Goal: Task Accomplishment & Management: Use online tool/utility

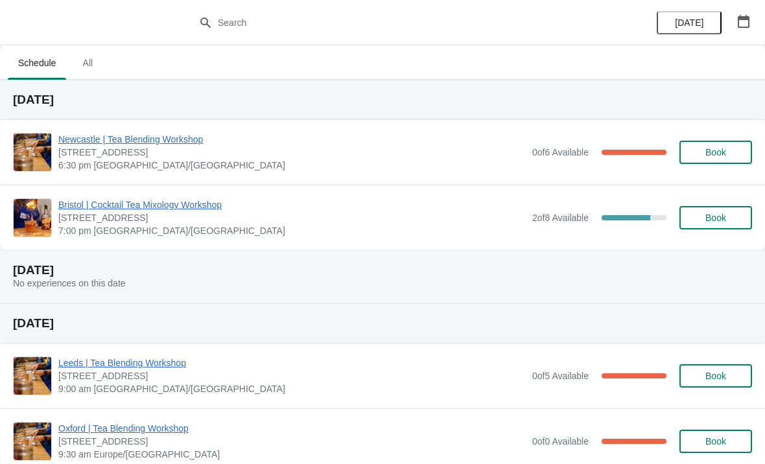
click at [535, 220] on span "2 of 8 Available" at bounding box center [560, 218] width 56 height 10
click at [180, 204] on span "Bristol | Cocktail Tea Mixology Workshop" at bounding box center [292, 204] width 468 height 13
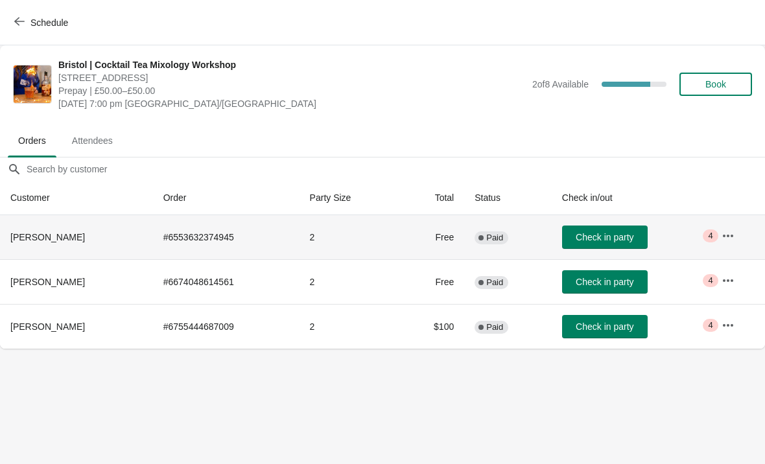
click at [451, 243] on td "Free" at bounding box center [431, 237] width 65 height 44
click at [55, 233] on span "[PERSON_NAME]" at bounding box center [47, 237] width 75 height 10
click at [730, 244] on button "button" at bounding box center [728, 235] width 23 height 23
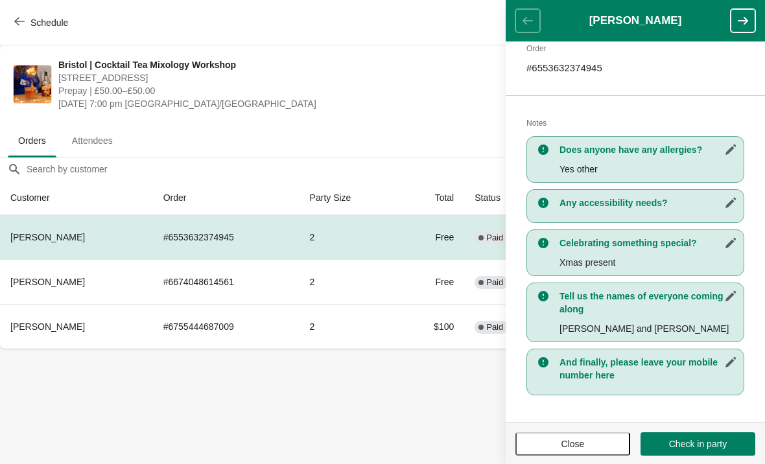
scroll to position [211, 0]
click at [744, 30] on button "button" at bounding box center [743, 20] width 25 height 23
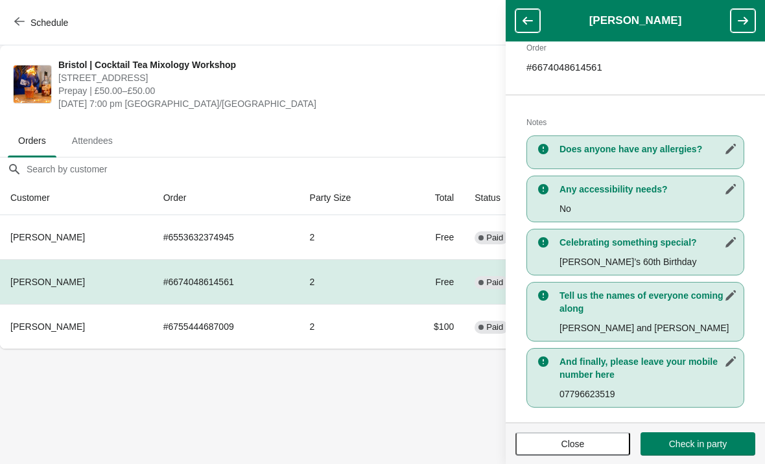
scroll to position [224, 0]
click at [748, 15] on icon "button" at bounding box center [743, 20] width 13 height 13
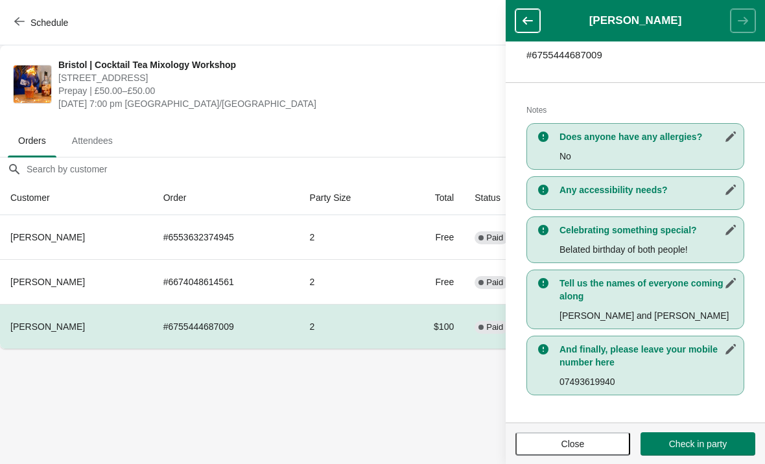
click at [751, 21] on header "[PERSON_NAME]" at bounding box center [635, 21] width 259 height 42
click at [543, 10] on header "[PERSON_NAME]" at bounding box center [635, 21] width 259 height 42
click at [527, 21] on icon "button" at bounding box center [528, 21] width 10 height 8
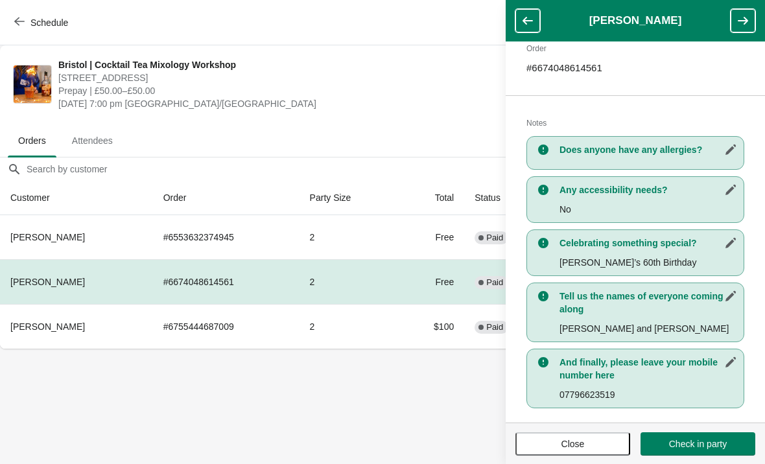
click at [525, 22] on icon "button" at bounding box center [528, 21] width 10 height 8
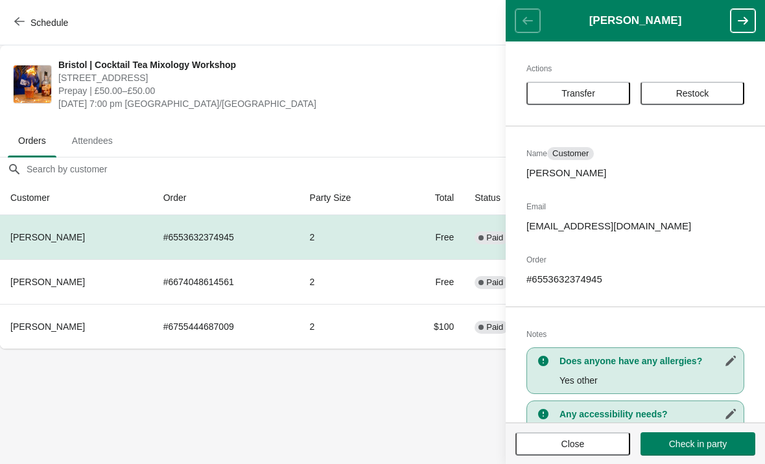
click at [525, 4] on header "[PERSON_NAME]" at bounding box center [635, 21] width 259 height 42
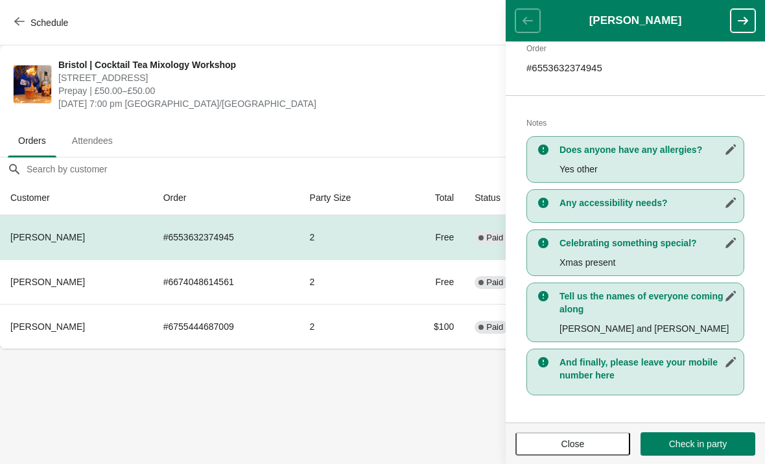
scroll to position [211, 0]
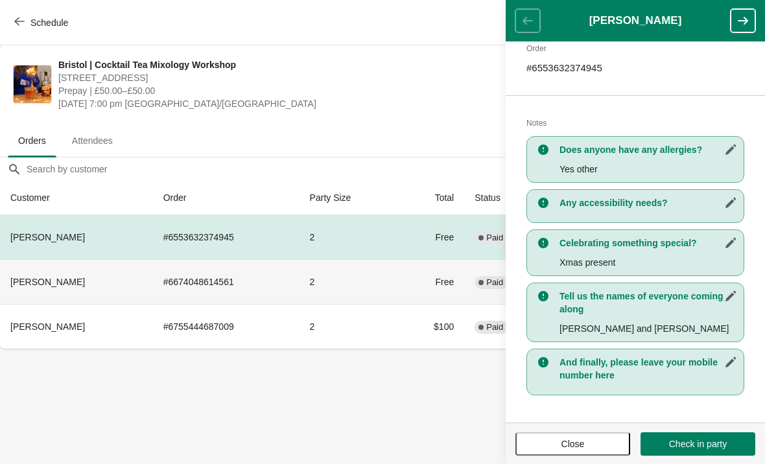
click at [399, 288] on td "2" at bounding box center [349, 281] width 99 height 45
click at [373, 289] on td "2" at bounding box center [349, 281] width 99 height 45
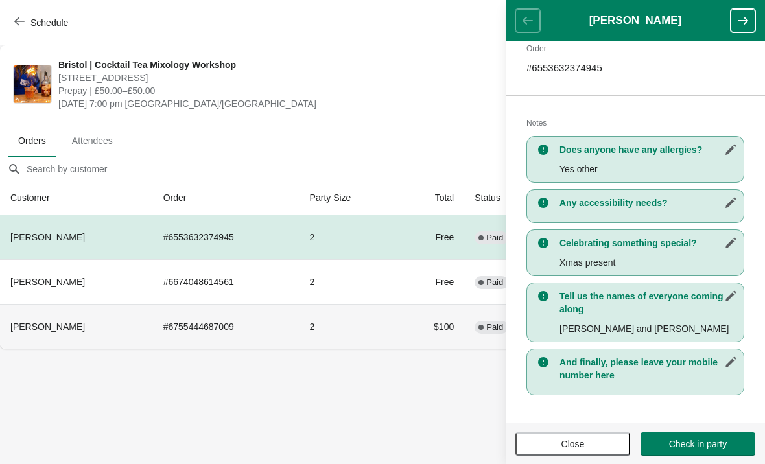
click at [394, 308] on td "2" at bounding box center [349, 326] width 99 height 45
click at [737, 23] on icon "button" at bounding box center [743, 20] width 13 height 13
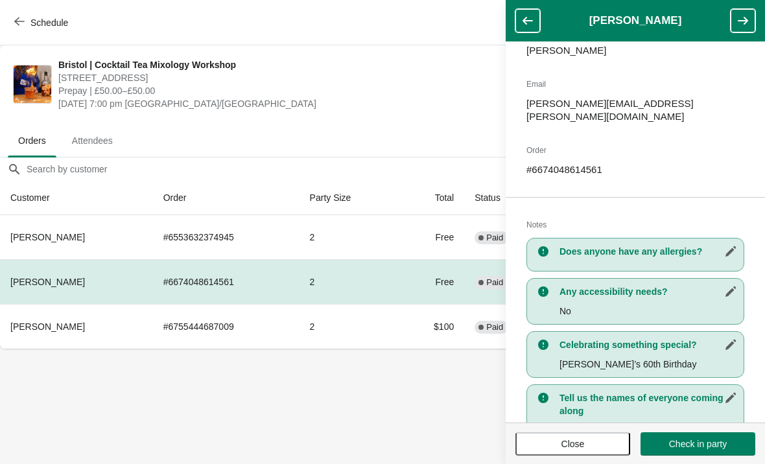
scroll to position [137, 0]
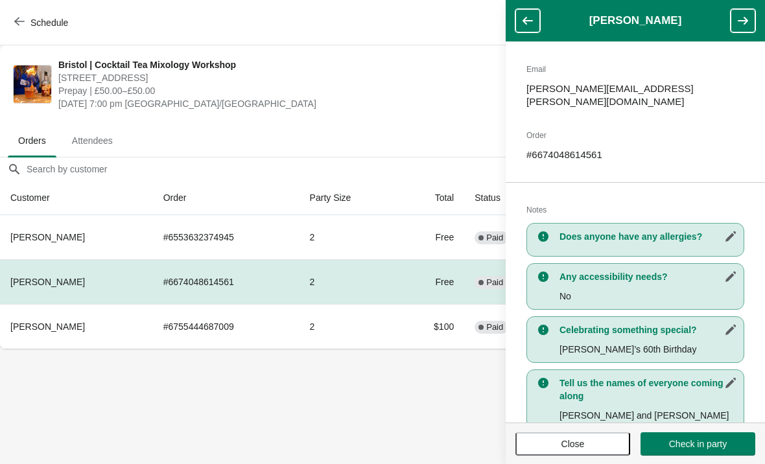
click at [748, 12] on button "button" at bounding box center [743, 20] width 25 height 23
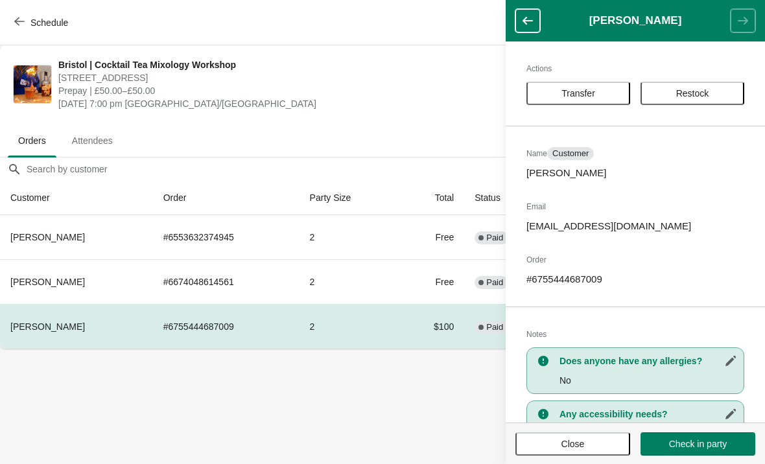
click at [534, 23] on button "button" at bounding box center [528, 20] width 25 height 23
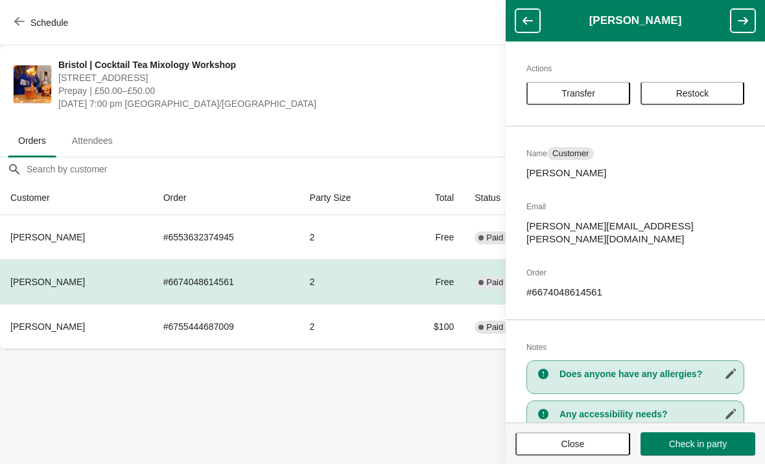
click at [529, 25] on icon "button" at bounding box center [527, 20] width 13 height 13
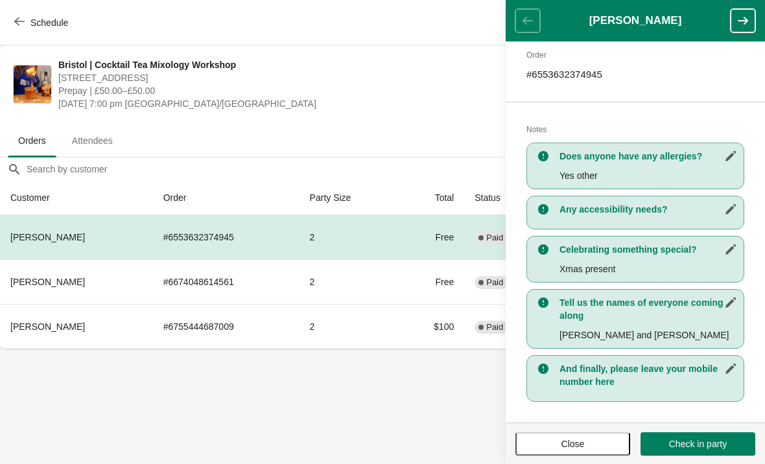
scroll to position [204, 0]
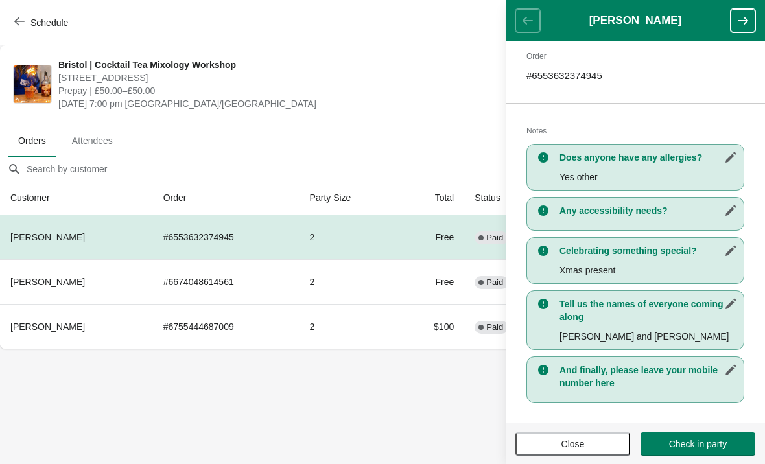
click at [742, 21] on icon "button" at bounding box center [743, 21] width 10 height 8
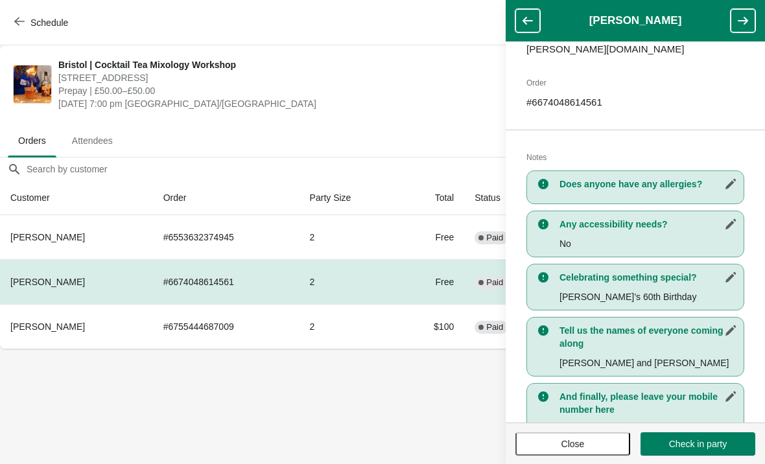
scroll to position [196, 0]
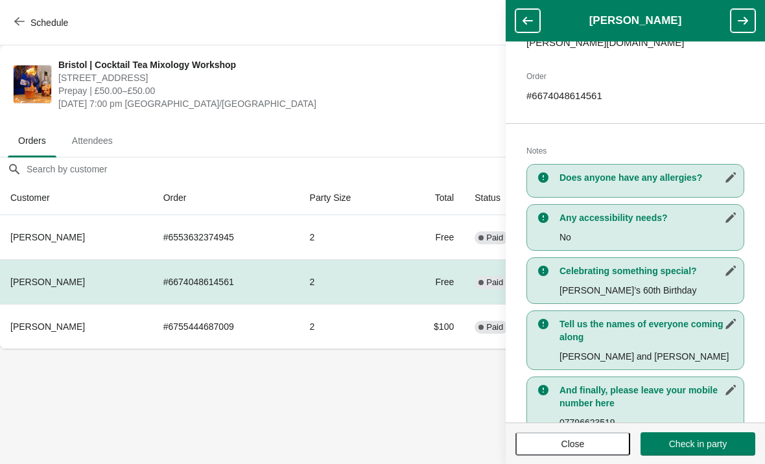
click at [745, 21] on icon "button" at bounding box center [743, 21] width 10 height 8
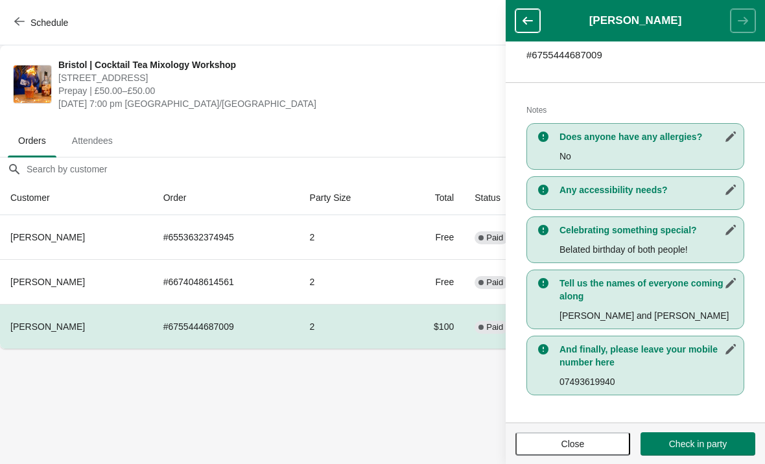
scroll to position [224, 0]
click at [522, 19] on icon "button" at bounding box center [527, 20] width 13 height 13
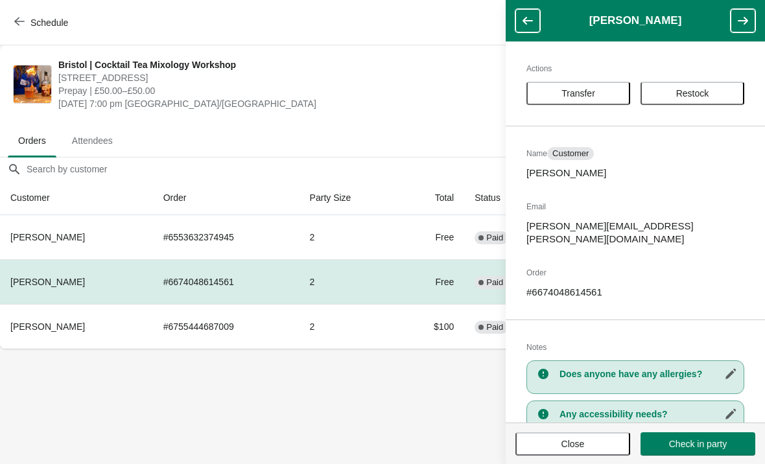
click at [750, 27] on button "button" at bounding box center [743, 20] width 25 height 23
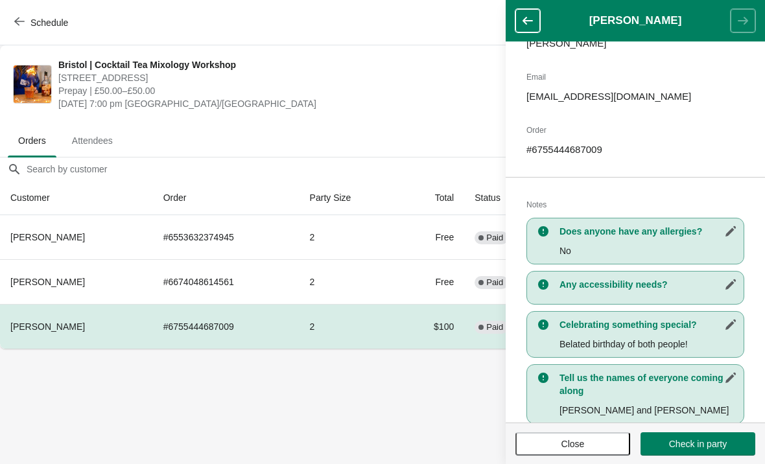
scroll to position [134, 0]
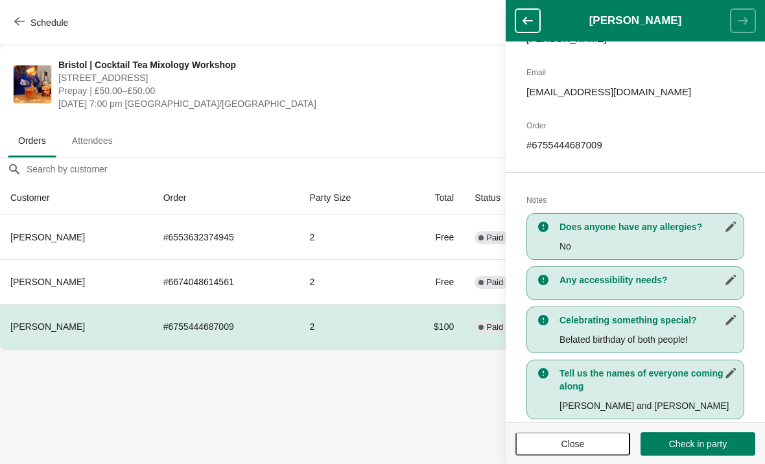
click at [539, 1] on header "[PERSON_NAME]" at bounding box center [635, 21] width 259 height 42
click at [530, 15] on icon "button" at bounding box center [527, 20] width 13 height 13
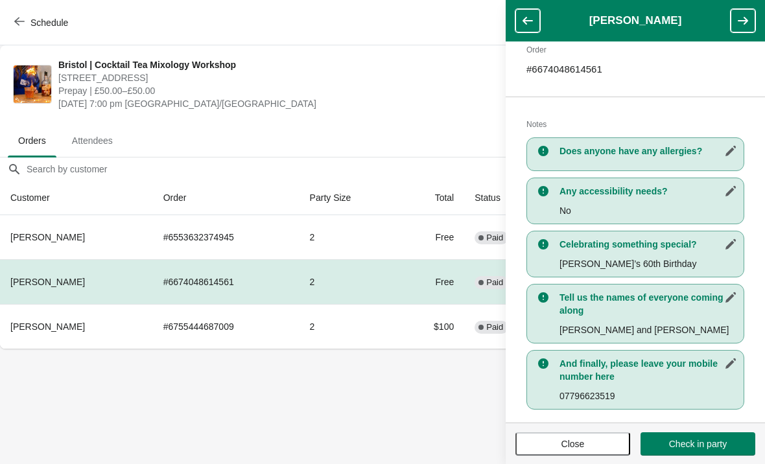
scroll to position [224, 0]
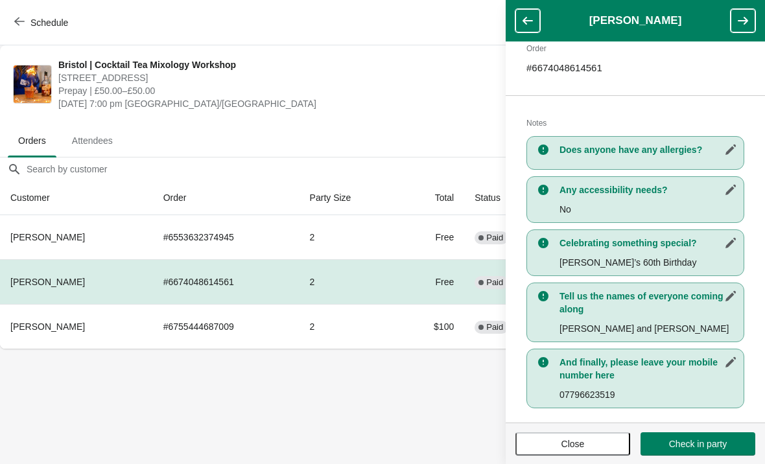
click at [536, 14] on button "button" at bounding box center [528, 20] width 25 height 23
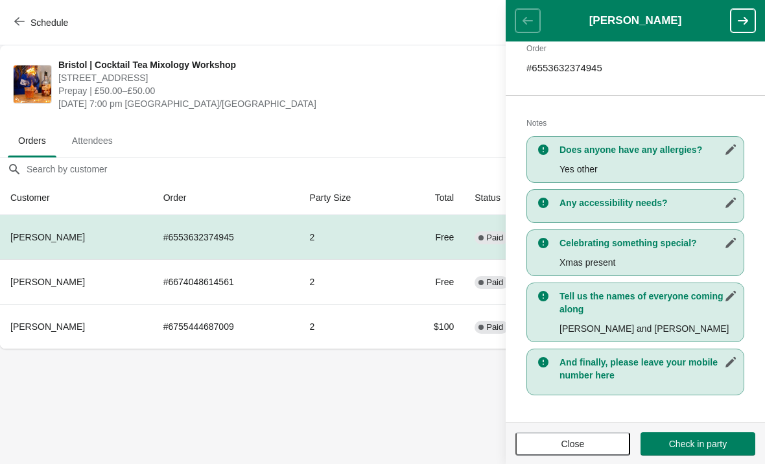
scroll to position [211, 0]
